Goal: Go to known website: Go to known website

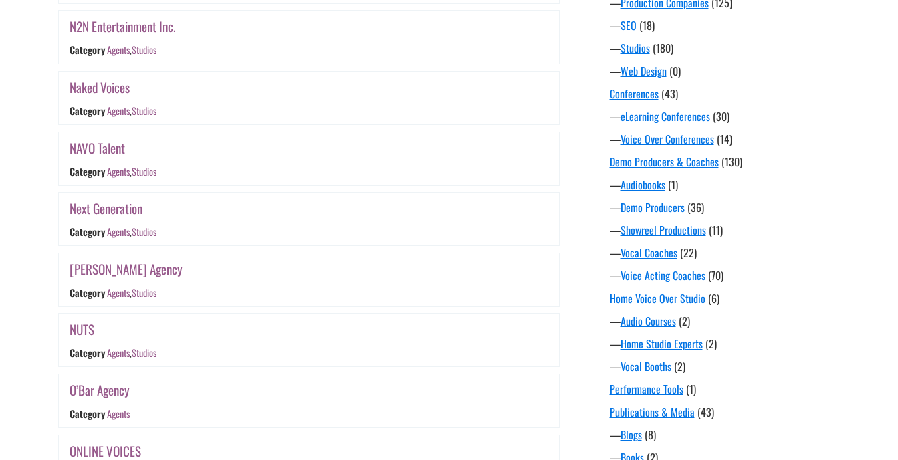
scroll to position [745, 0]
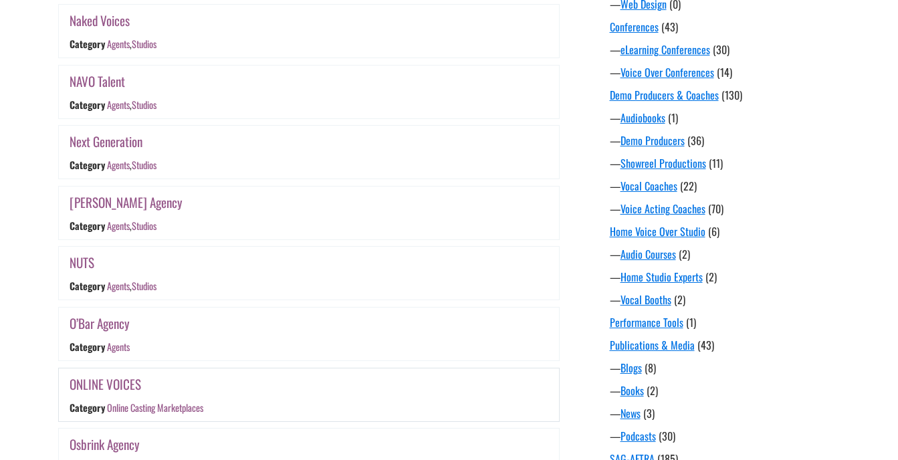
click at [116, 381] on link "ONLINE VOICES" at bounding box center [106, 384] width 72 height 19
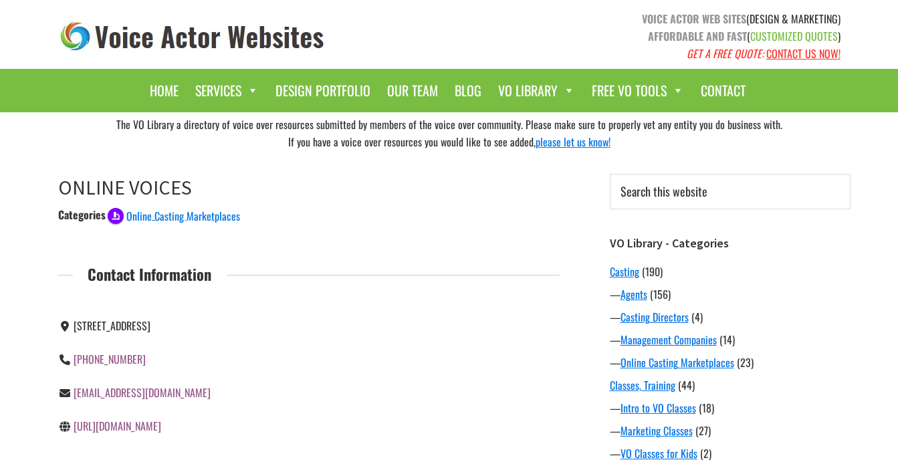
click at [161, 427] on link "[URL][DOMAIN_NAME]" at bounding box center [118, 426] width 88 height 16
